Goal: Transaction & Acquisition: Purchase product/service

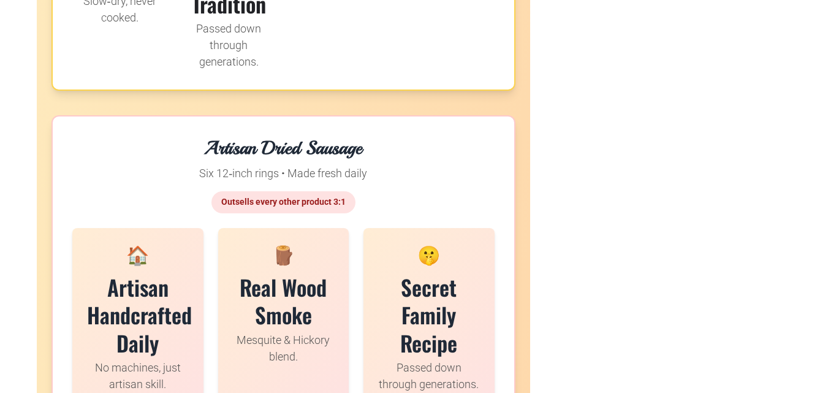
scroll to position [2330, 0]
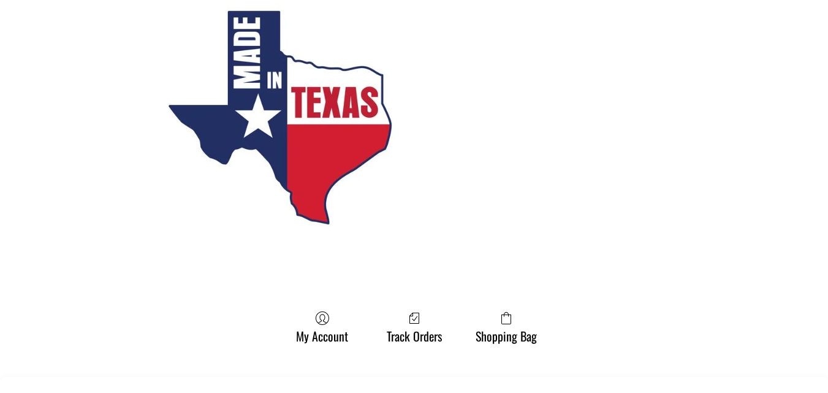
scroll to position [1386, 0]
